Goal: Complete application form: Complete application form

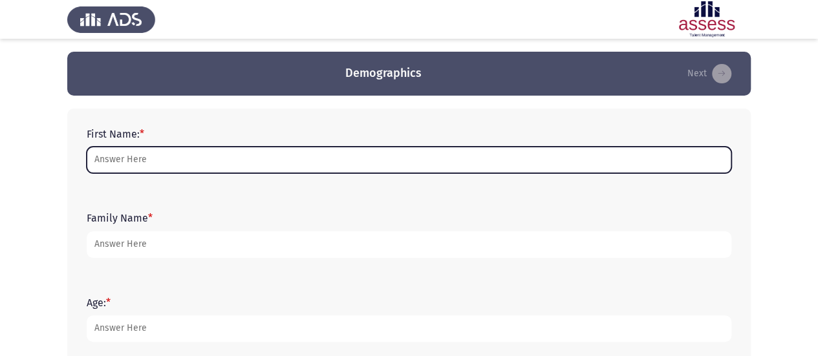
click at [162, 157] on input "First Name: *" at bounding box center [409, 160] width 644 height 26
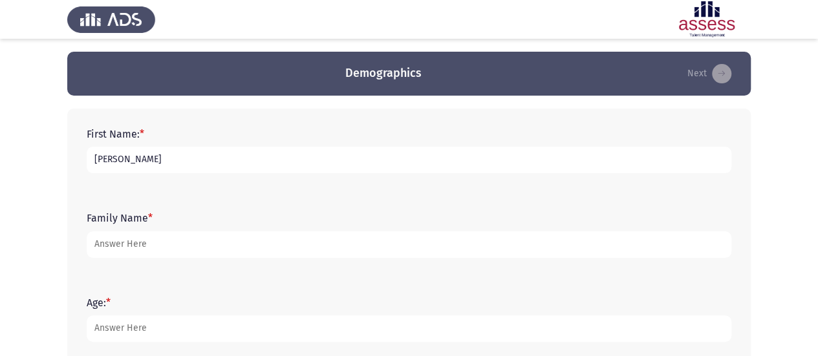
type input "[PERSON_NAME]"
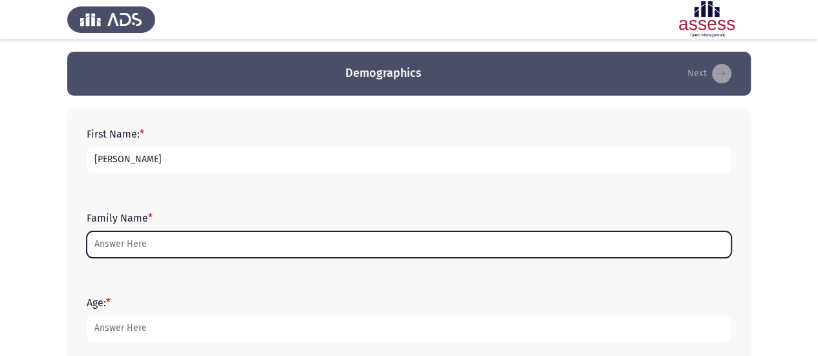
click at [145, 235] on input "Family Name *" at bounding box center [409, 244] width 644 height 26
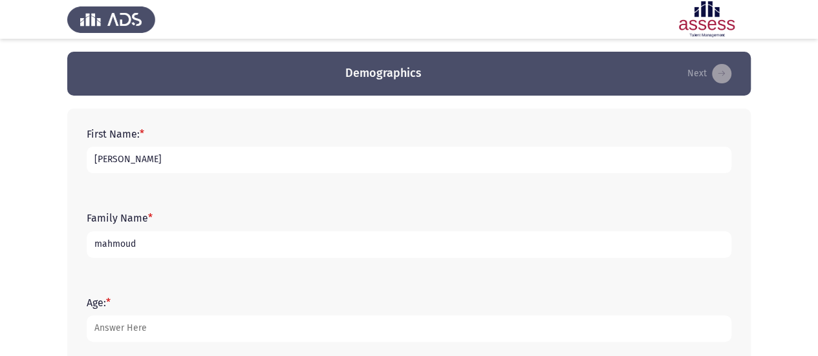
type input "mahmoud"
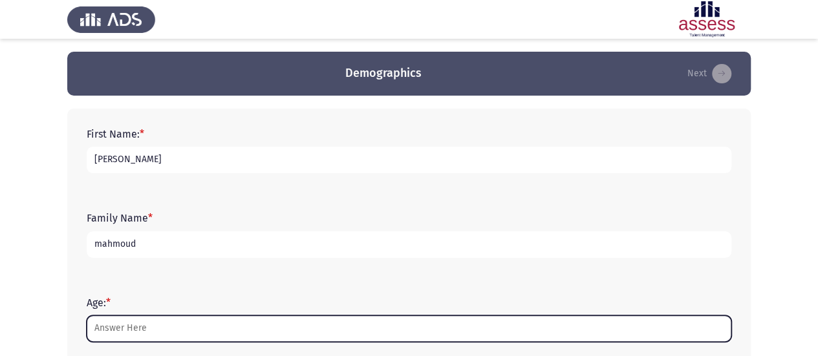
click at [119, 330] on input "Age: *" at bounding box center [409, 328] width 644 height 26
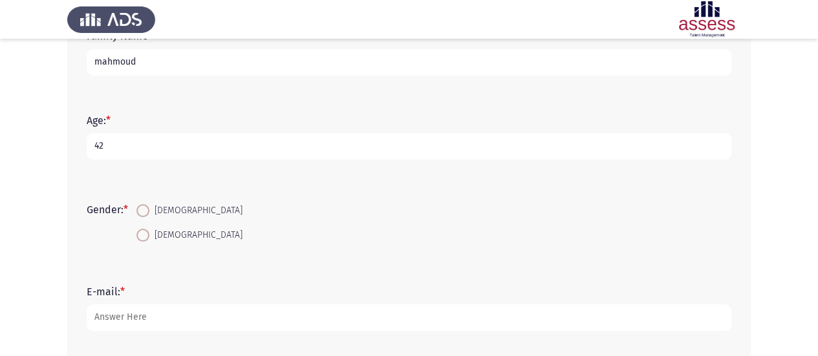
scroll to position [194, 0]
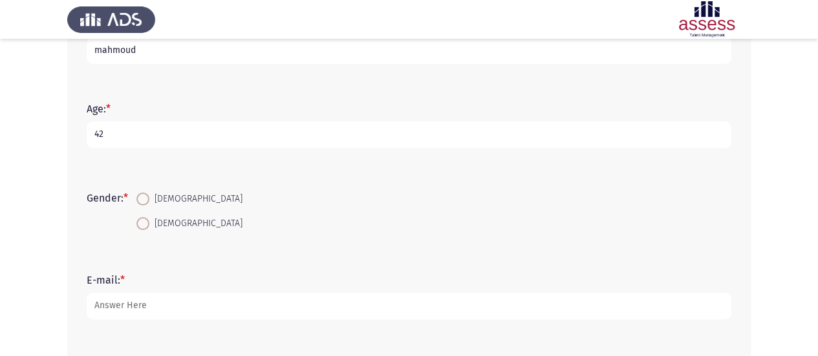
type input "42"
click at [146, 196] on span at bounding box center [142, 199] width 13 height 13
click at [146, 196] on input "[DEMOGRAPHIC_DATA]" at bounding box center [142, 199] width 13 height 13
radio input "true"
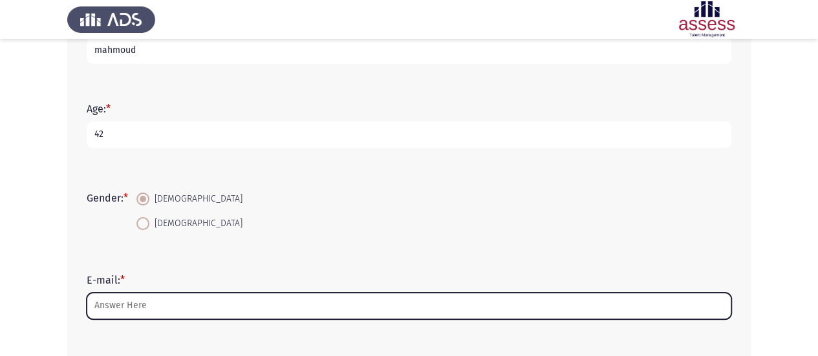
click at [169, 306] on input "E-mail: *" at bounding box center [409, 306] width 644 height 26
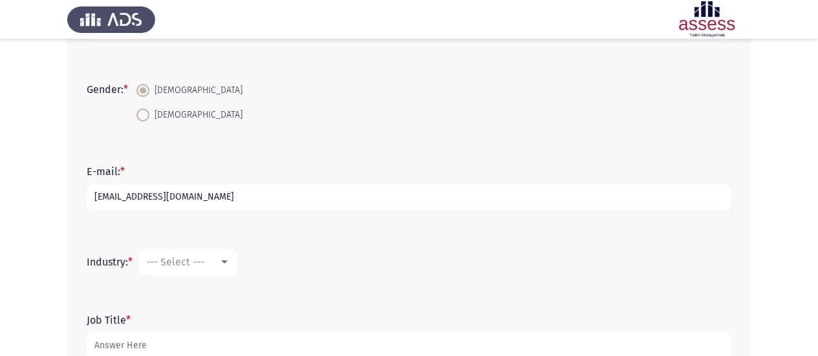
scroll to position [323, 0]
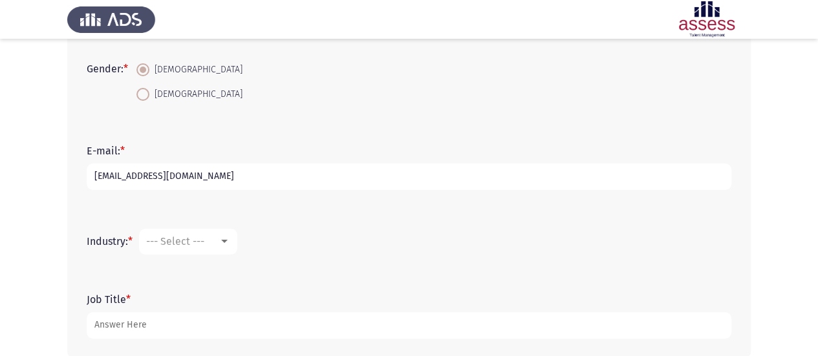
type input "[EMAIL_ADDRESS][DOMAIN_NAME]"
click at [229, 242] on div at bounding box center [224, 242] width 12 height 10
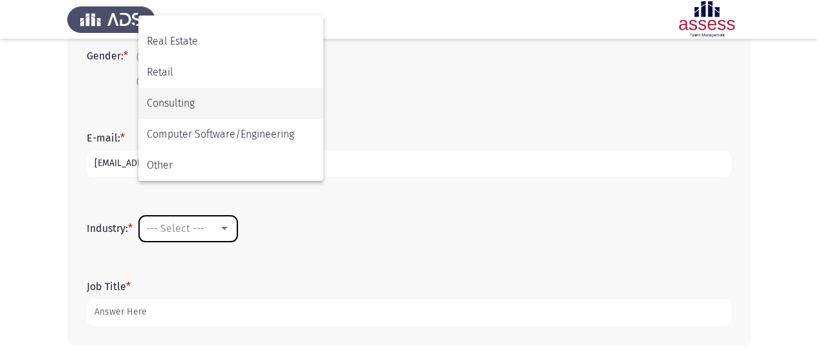
scroll to position [389, 0]
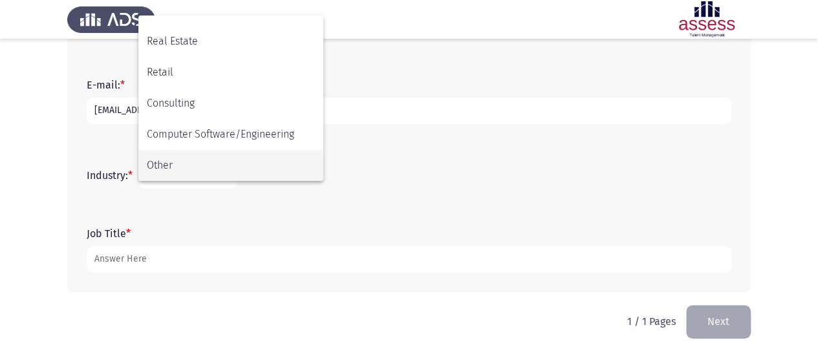
click at [174, 164] on span "Other" at bounding box center [231, 165] width 168 height 31
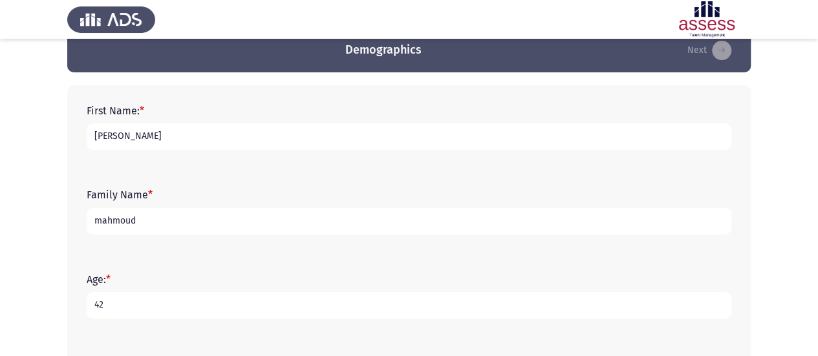
scroll to position [0, 0]
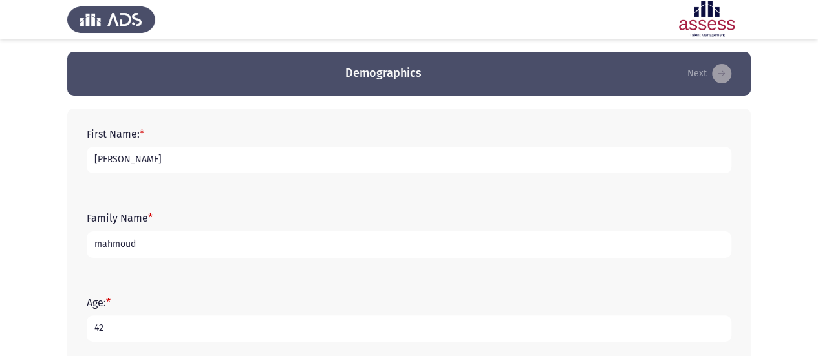
click at [348, 72] on h3 "Demographics" at bounding box center [383, 73] width 76 height 16
drag, startPoint x: 345, startPoint y: 72, endPoint x: 441, endPoint y: 75, distance: 96.4
click at [441, 75] on app-previous-next-buttons "Demographics Next" at bounding box center [409, 73] width 652 height 21
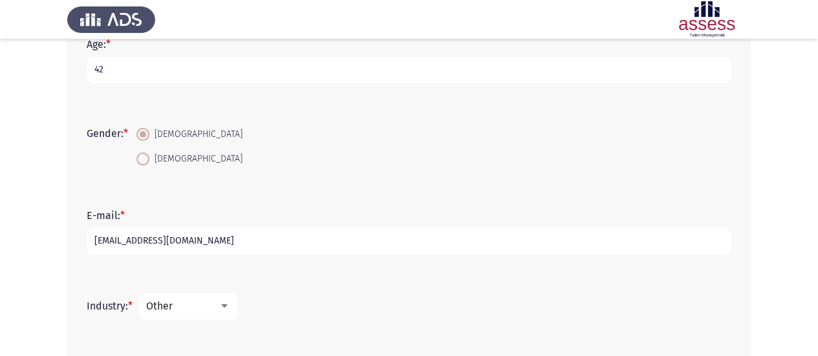
scroll to position [388, 0]
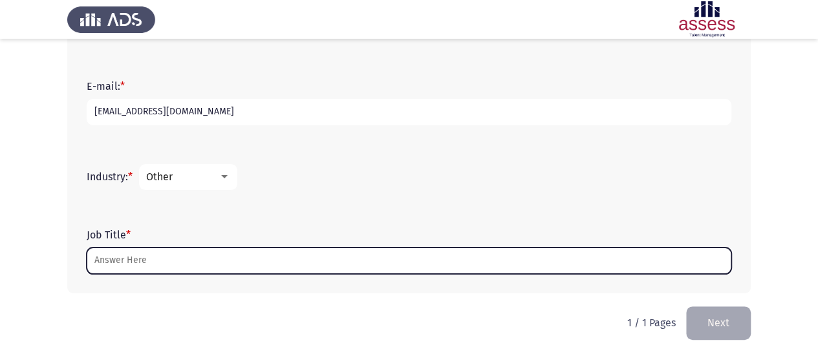
click at [208, 263] on input "Job Title *" at bounding box center [409, 261] width 644 height 26
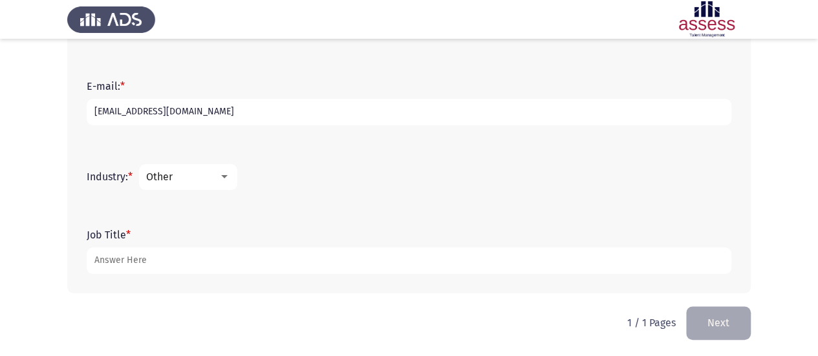
click at [229, 174] on div at bounding box center [224, 177] width 12 height 10
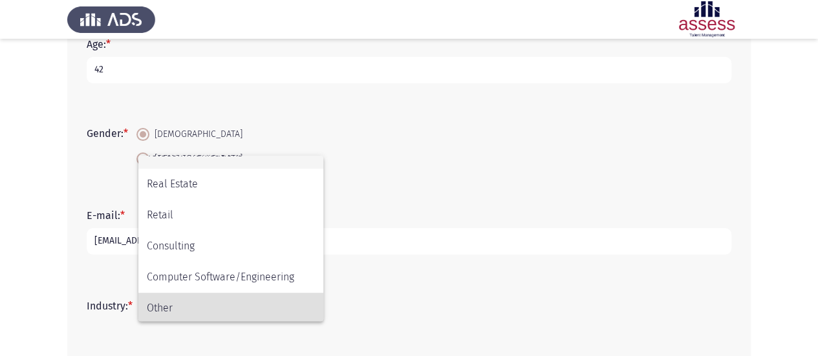
scroll to position [424, 0]
click at [186, 303] on span "Other" at bounding box center [231, 305] width 168 height 31
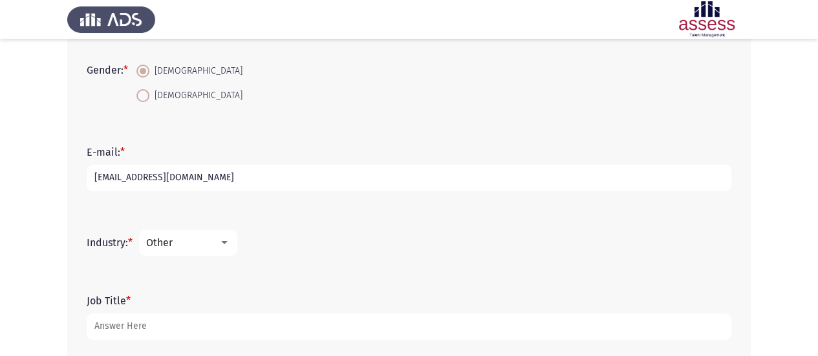
scroll to position [389, 0]
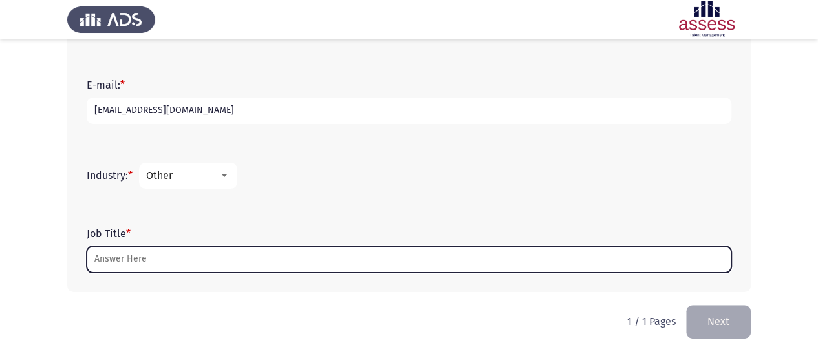
click at [175, 260] on input "Job Title *" at bounding box center [409, 259] width 644 height 26
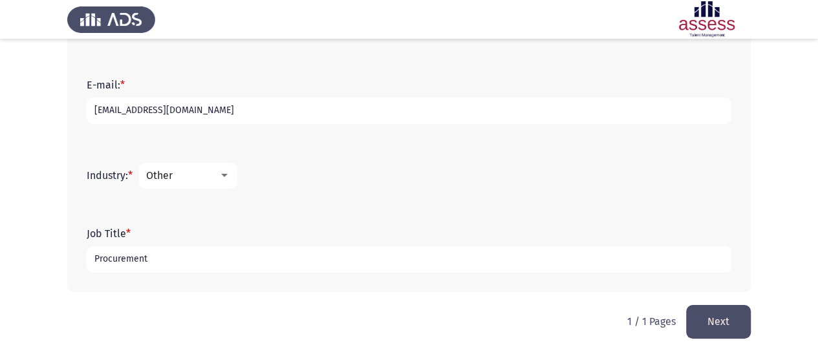
drag, startPoint x: 150, startPoint y: 258, endPoint x: 85, endPoint y: 266, distance: 65.1
click at [85, 266] on div "Job Title * Procurement" at bounding box center [408, 250] width 657 height 58
click at [203, 255] on input "Procurement" at bounding box center [409, 259] width 644 height 26
click at [173, 263] on input "Procurement" at bounding box center [409, 259] width 644 height 26
click at [122, 266] on input "Procurement manager" at bounding box center [409, 259] width 644 height 26
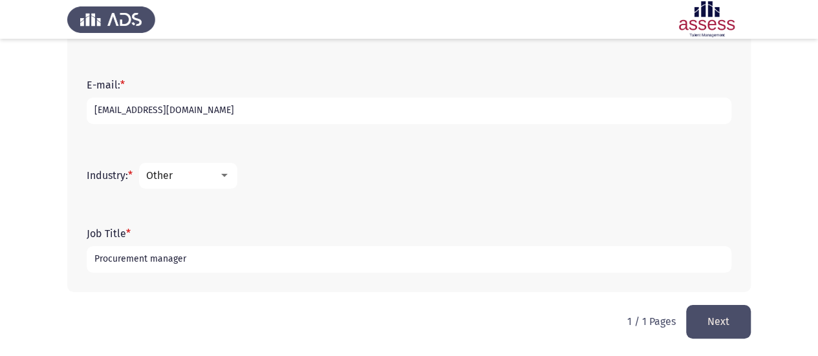
type input "Procurement manager"
click at [336, 215] on div "Job Title * Procurement manager" at bounding box center [408, 250] width 657 height 84
click at [724, 329] on button "Next" at bounding box center [718, 321] width 65 height 33
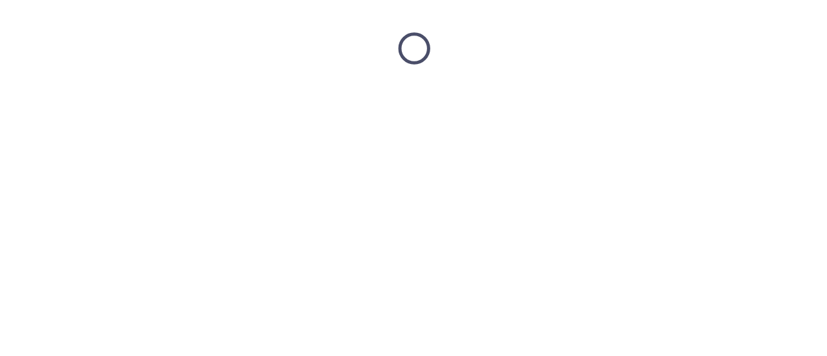
scroll to position [0, 0]
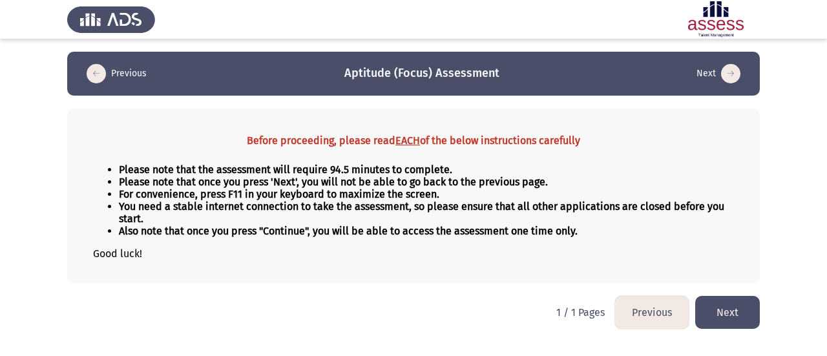
click at [145, 193] on strong "For convenience, press F11 in your keyboard to maximize the screen." at bounding box center [279, 194] width 321 height 12
click at [134, 196] on strong "For convenience, press F11 in your keyboard to maximize the screen." at bounding box center [279, 194] width 321 height 12
